Goal: Task Accomplishment & Management: Complete application form

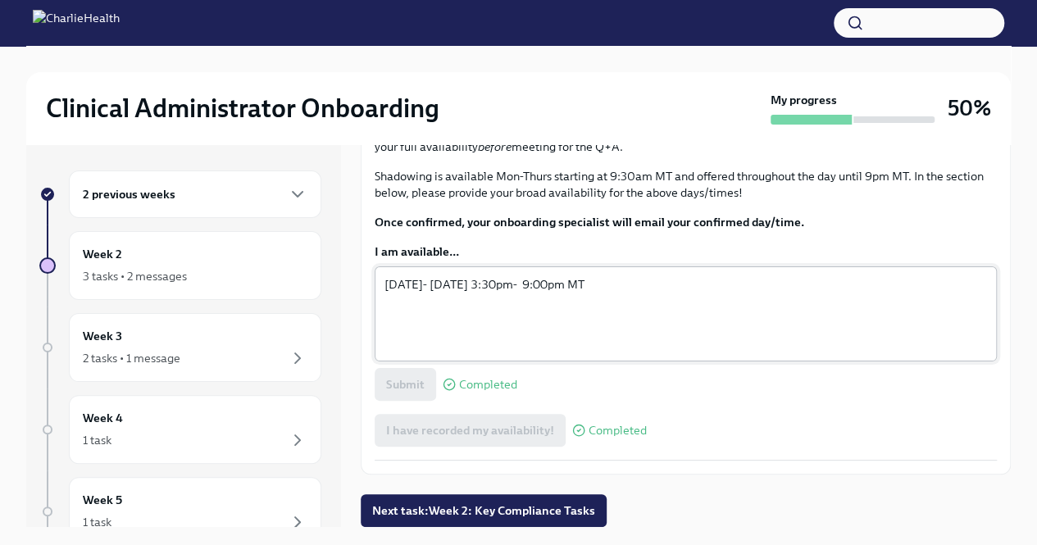
scroll to position [838, 0]
click at [161, 274] on div "3 tasks • 2 messages" at bounding box center [135, 276] width 104 height 16
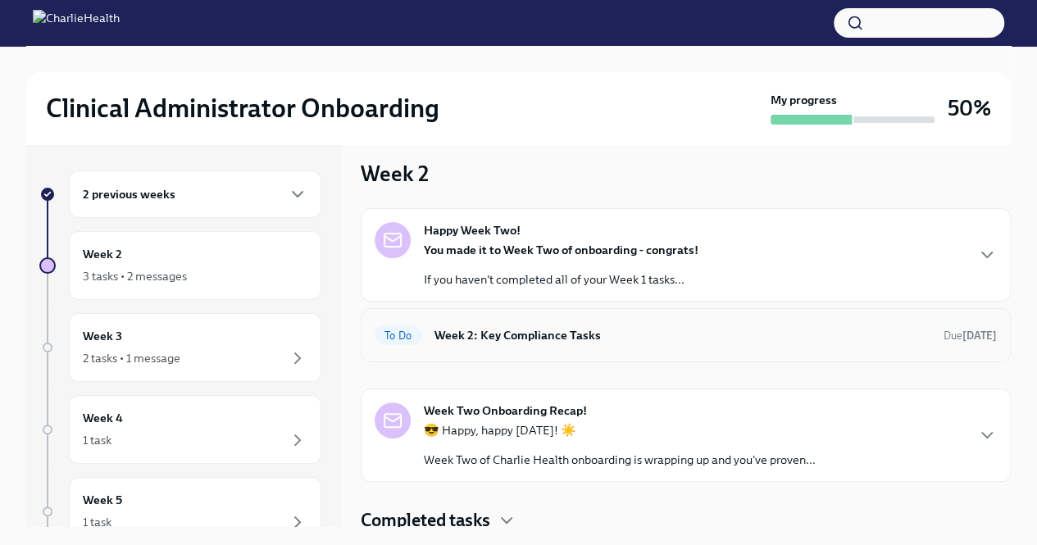
scroll to position [15, 0]
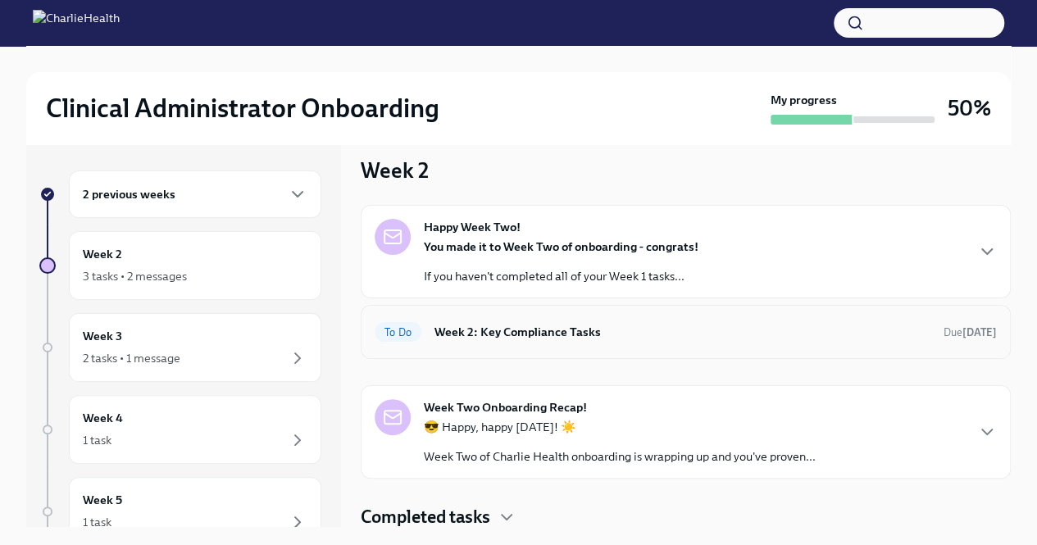
click at [738, 333] on h6 "Week 2: Key Compliance Tasks" at bounding box center [682, 332] width 496 height 18
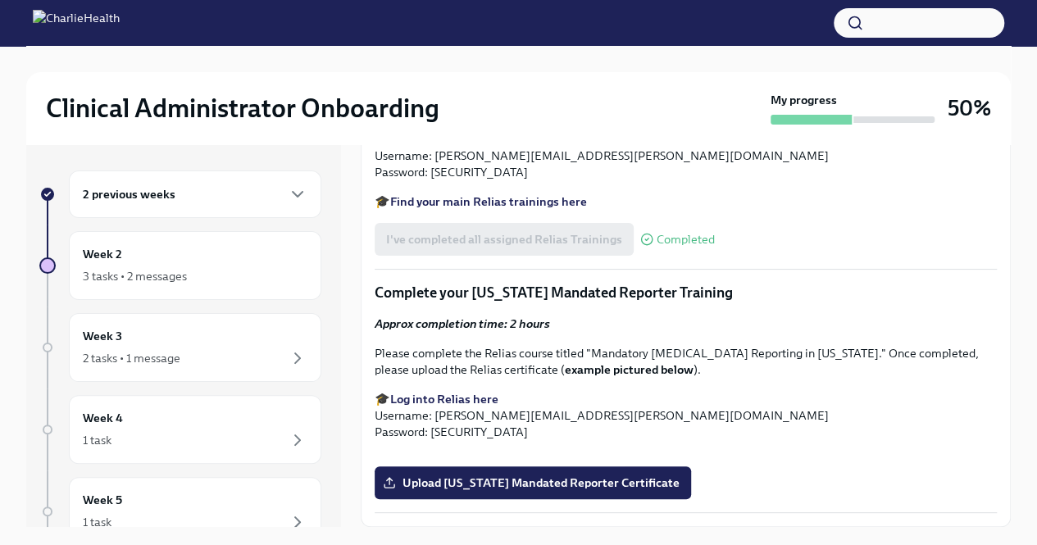
scroll to position [1558, 0]
click at [510, 209] on strong "Find your main Relias trainings here" at bounding box center [488, 201] width 197 height 15
click at [485, 488] on span "Upload [US_STATE] Mandated Reporter Certificate" at bounding box center [532, 483] width 293 height 16
click at [0, 0] on input "Upload [US_STATE] Mandated Reporter Certificate" at bounding box center [0, 0] width 0 height 0
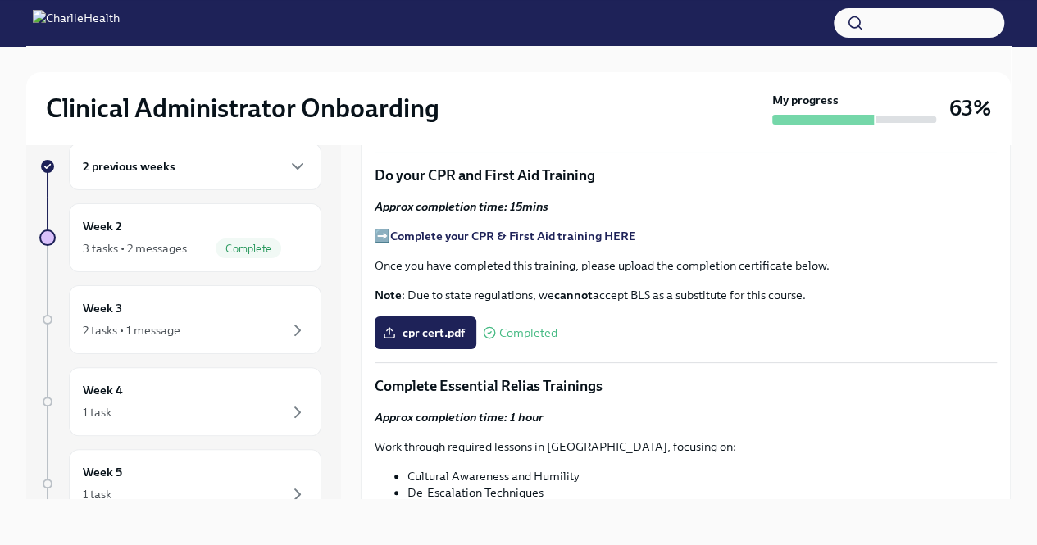
scroll to position [771, 0]
